Goal: Task Accomplishment & Management: Manage account settings

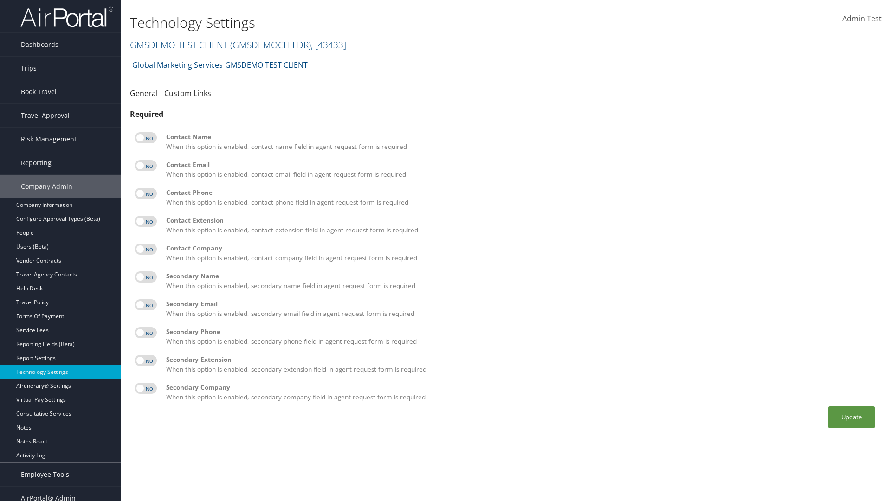
click at [146, 138] on label at bounding box center [146, 137] width 22 height 11
click at [145, 138] on input "checkbox" at bounding box center [142, 139] width 6 height 6
checkbox input "true"
click at [146, 166] on label at bounding box center [146, 165] width 22 height 11
click at [145, 166] on input "checkbox" at bounding box center [142, 167] width 6 height 6
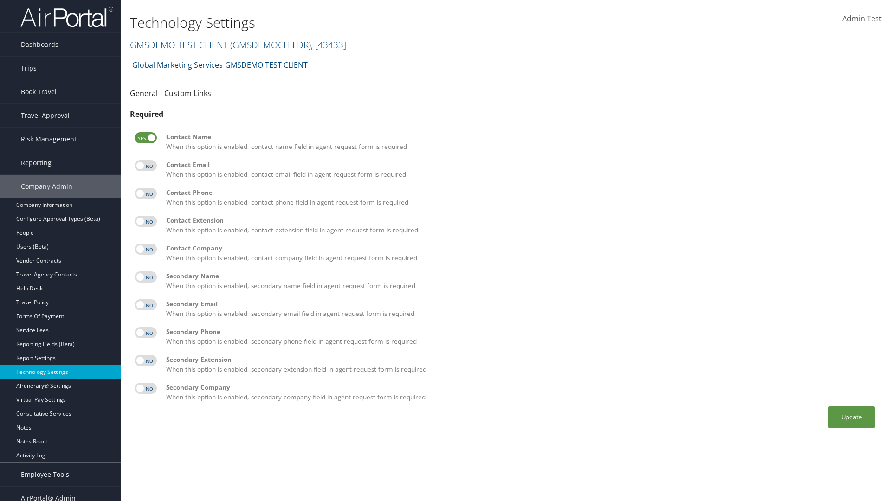
checkbox input "true"
click at [146, 193] on label at bounding box center [146, 193] width 22 height 11
click at [145, 193] on input "checkbox" at bounding box center [142, 195] width 6 height 6
checkbox input "true"
click at [146, 221] on label at bounding box center [146, 221] width 22 height 11
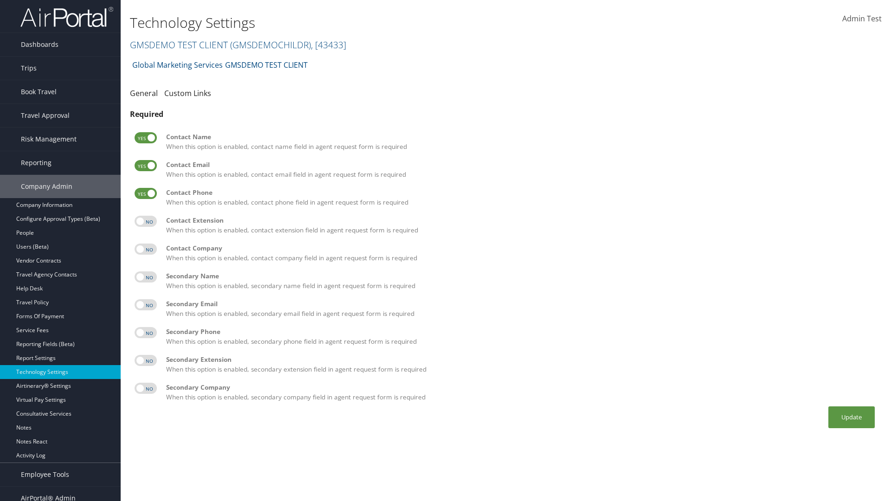
click at [145, 221] on input "checkbox" at bounding box center [142, 223] width 6 height 6
checkbox input "true"
click at [146, 249] on label at bounding box center [146, 249] width 22 height 11
click at [145, 249] on input "checkbox" at bounding box center [142, 251] width 6 height 6
checkbox input "true"
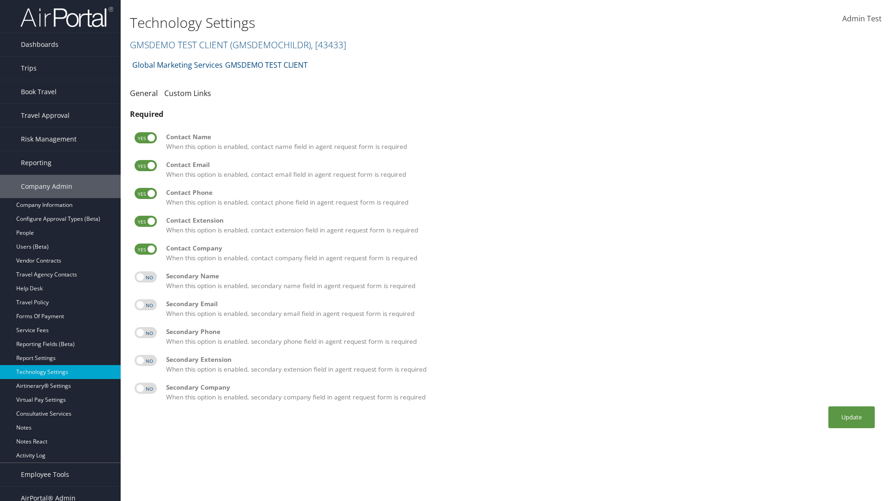
click at [146, 277] on label at bounding box center [146, 276] width 22 height 11
click at [145, 277] on input "checkbox" at bounding box center [142, 279] width 6 height 6
checkbox input "true"
click at [146, 305] on label at bounding box center [146, 304] width 22 height 11
click at [145, 305] on input "checkbox" at bounding box center [142, 306] width 6 height 6
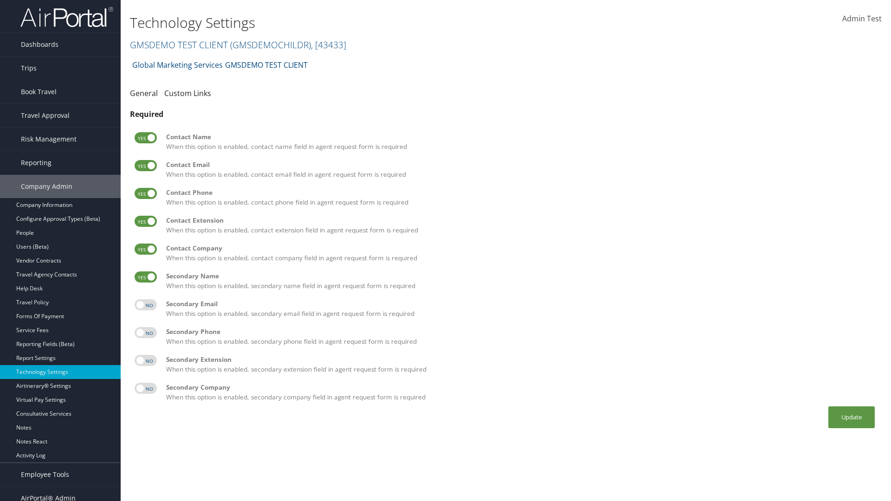
checkbox input "true"
click at [146, 333] on label at bounding box center [146, 332] width 22 height 11
click at [145, 333] on input "checkbox" at bounding box center [142, 334] width 6 height 6
checkbox input "true"
click at [146, 360] on label at bounding box center [146, 360] width 22 height 11
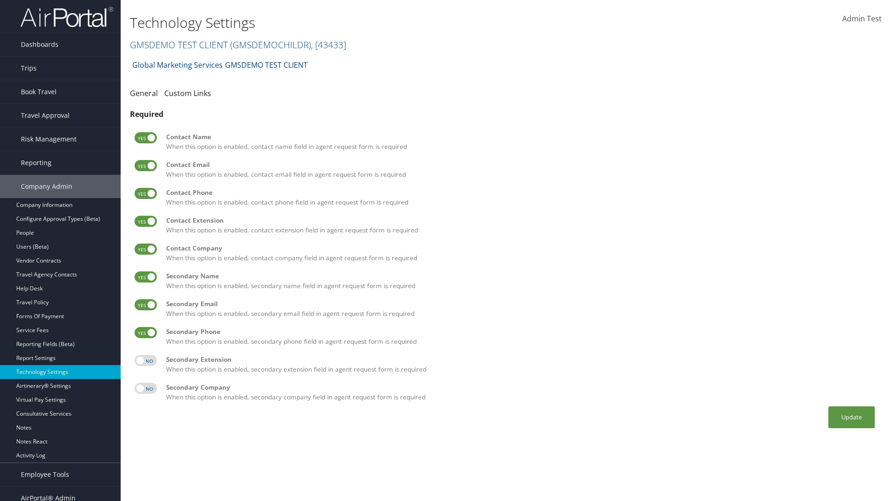
click at [145, 360] on input "checkbox" at bounding box center [142, 362] width 6 height 6
checkbox input "true"
click at [146, 388] on label at bounding box center [146, 388] width 22 height 11
click at [145, 388] on input "checkbox" at bounding box center [142, 390] width 6 height 6
checkbox input "true"
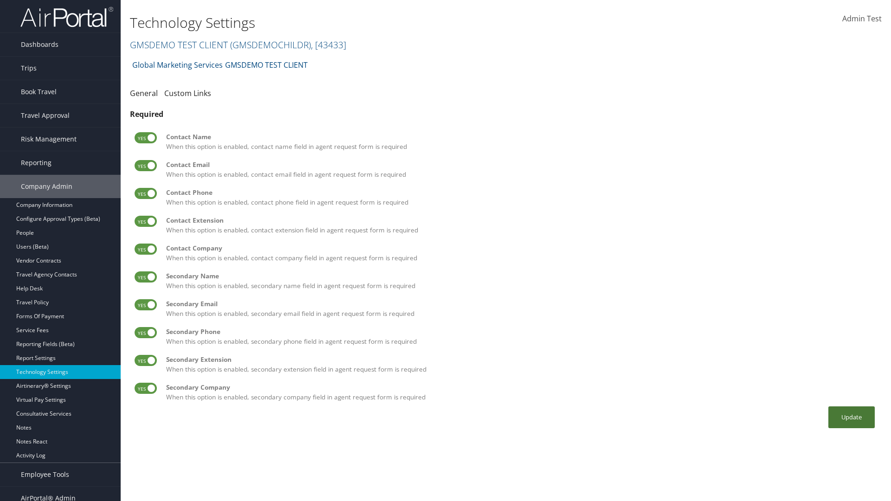
click at [851, 417] on button "Update" at bounding box center [851, 417] width 46 height 22
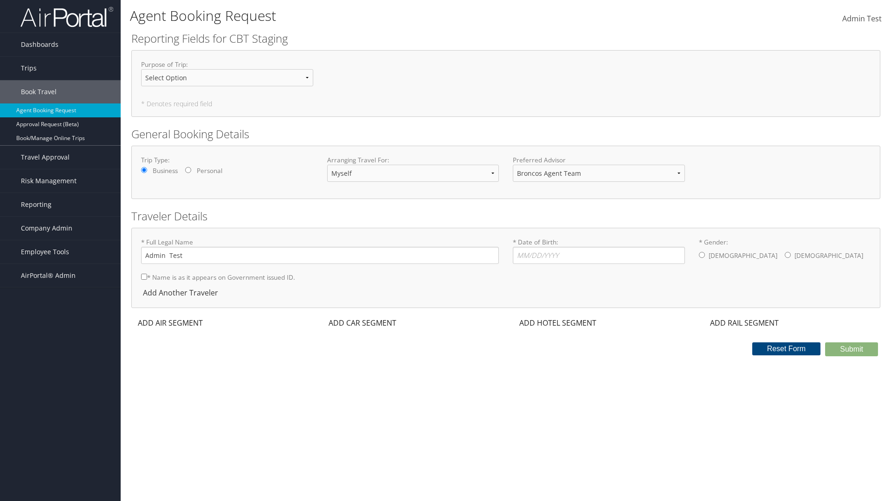
click at [170, 323] on div "ADD AIR SEGMENT" at bounding box center [169, 322] width 76 height 11
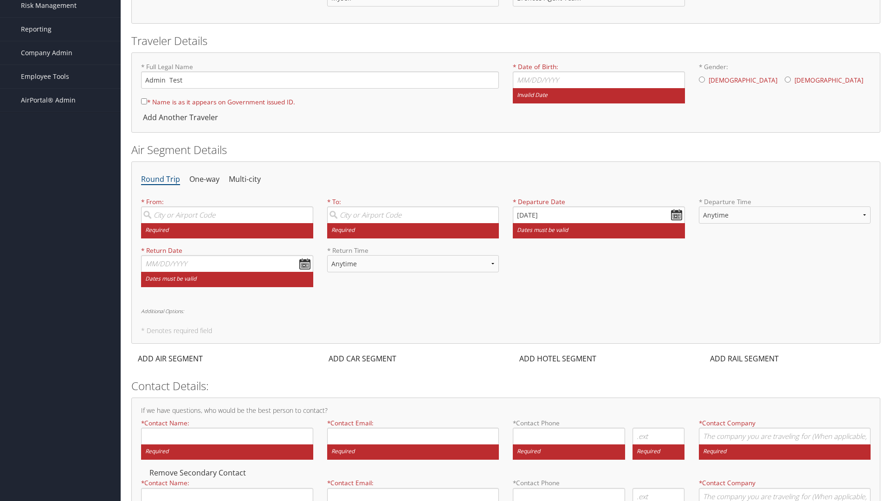
scroll to position [179, 0]
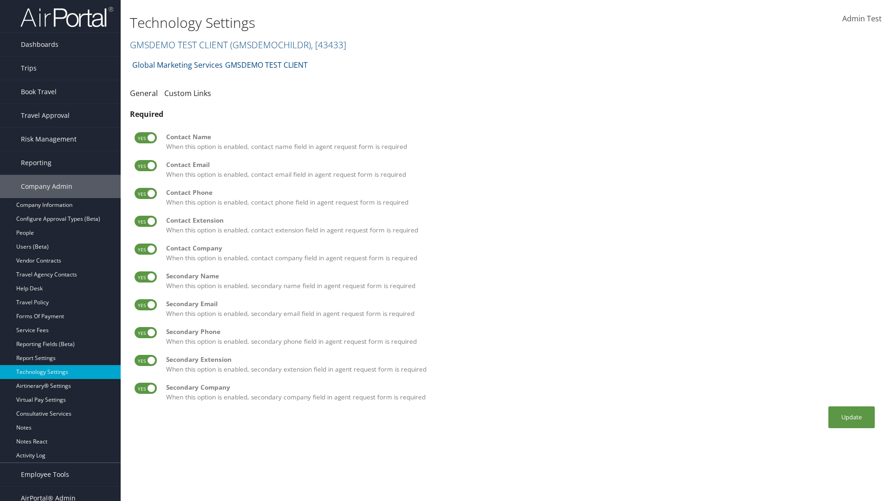
click at [146, 138] on label at bounding box center [146, 137] width 22 height 11
click at [145, 138] on input "checkbox" at bounding box center [142, 139] width 6 height 6
checkbox input "false"
click at [146, 166] on label at bounding box center [146, 165] width 22 height 11
click at [145, 166] on input "checkbox" at bounding box center [142, 167] width 6 height 6
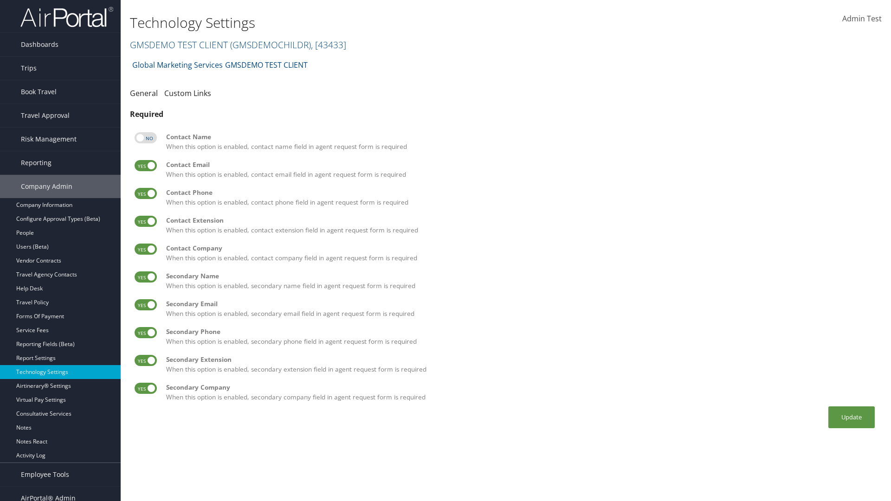
checkbox input "false"
click at [146, 193] on label at bounding box center [146, 193] width 22 height 11
click at [145, 193] on input "checkbox" at bounding box center [142, 195] width 6 height 6
checkbox input "false"
click at [146, 221] on label at bounding box center [146, 221] width 22 height 11
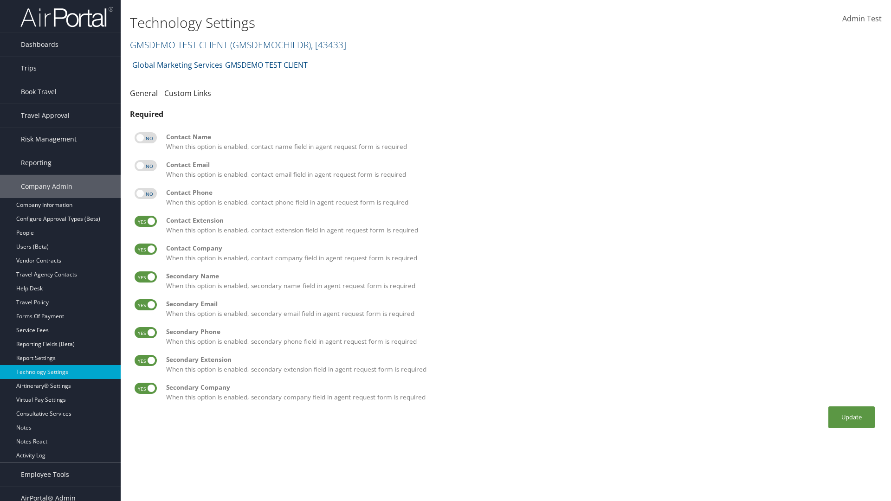
click at [145, 221] on input "checkbox" at bounding box center [142, 223] width 6 height 6
checkbox input "false"
click at [146, 249] on label at bounding box center [146, 249] width 22 height 11
click at [145, 249] on input "checkbox" at bounding box center [142, 251] width 6 height 6
checkbox input "false"
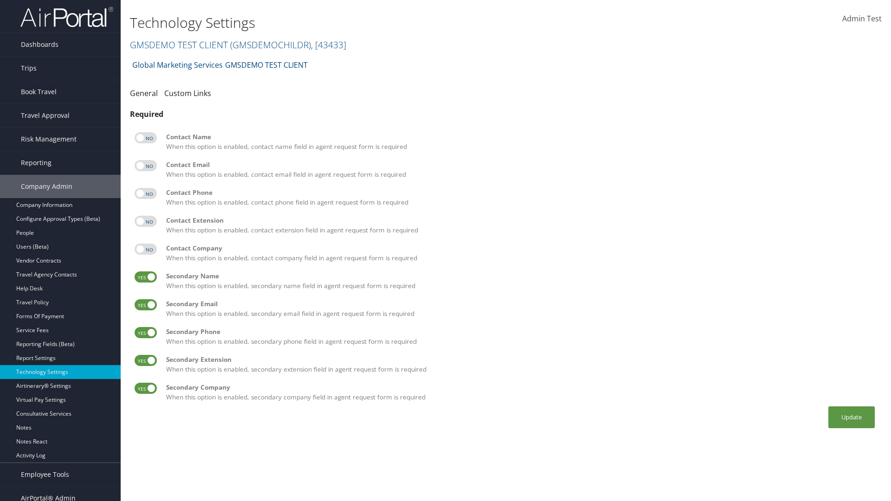
click at [146, 277] on label at bounding box center [146, 276] width 22 height 11
click at [145, 277] on input "checkbox" at bounding box center [142, 279] width 6 height 6
checkbox input "false"
click at [146, 305] on label at bounding box center [146, 304] width 22 height 11
click at [145, 305] on input "checkbox" at bounding box center [142, 306] width 6 height 6
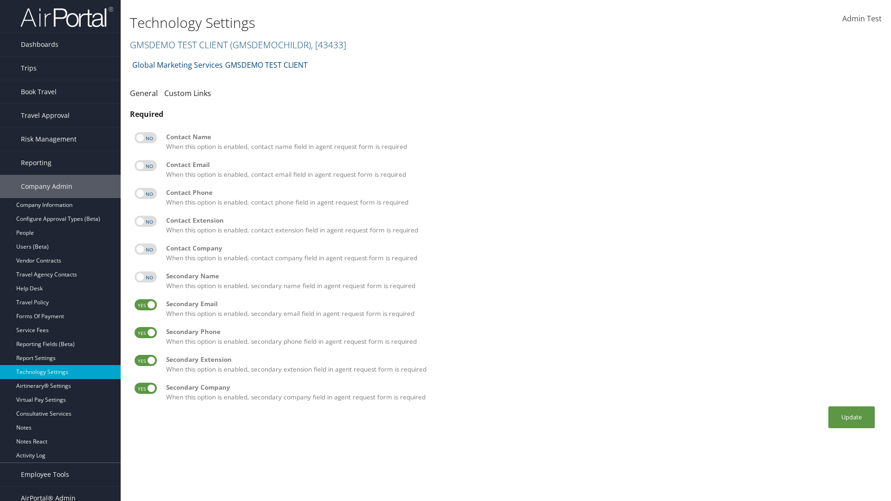
checkbox input "false"
click at [146, 333] on label at bounding box center [146, 332] width 22 height 11
click at [145, 333] on input "checkbox" at bounding box center [142, 334] width 6 height 6
checkbox input "false"
click at [146, 360] on label at bounding box center [146, 360] width 22 height 11
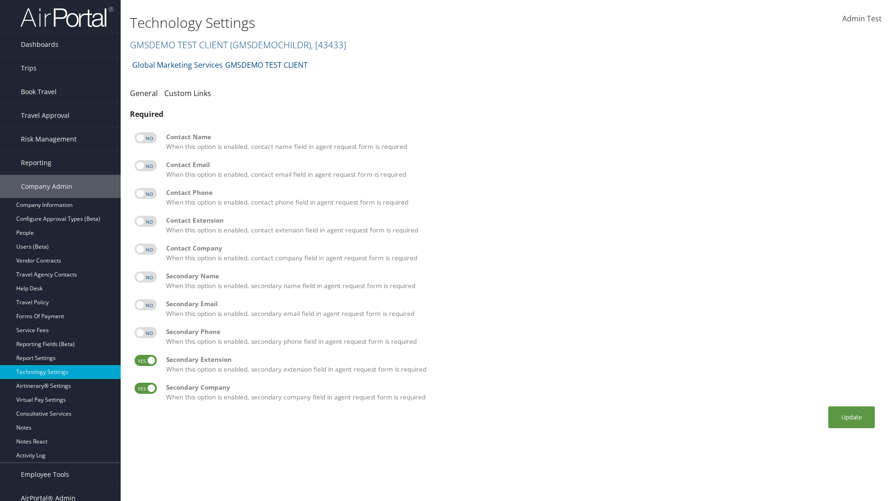
click at [145, 360] on input "checkbox" at bounding box center [142, 362] width 6 height 6
checkbox input "false"
click at [146, 388] on label at bounding box center [146, 388] width 22 height 11
click at [145, 388] on input "checkbox" at bounding box center [142, 390] width 6 height 6
checkbox input "false"
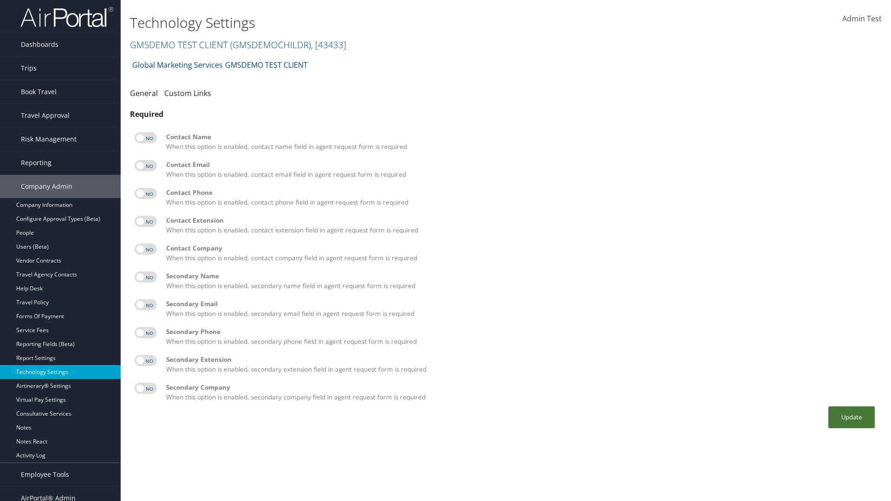
click at [851, 417] on button "Update" at bounding box center [851, 417] width 46 height 22
